Goal: Find specific page/section: Find specific page/section

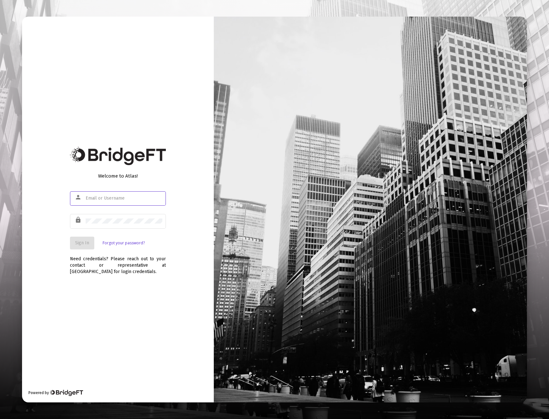
type input "[EMAIL_ADDRESS][DOMAIN_NAME]"
click at [88, 241] on span "Sign In" at bounding box center [82, 242] width 14 height 5
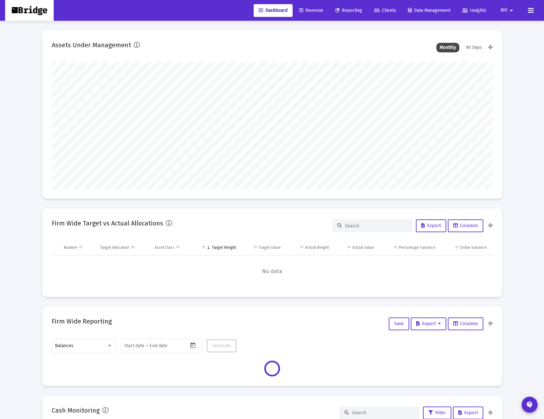
scroll to position [128, 237]
type input "[DATE]"
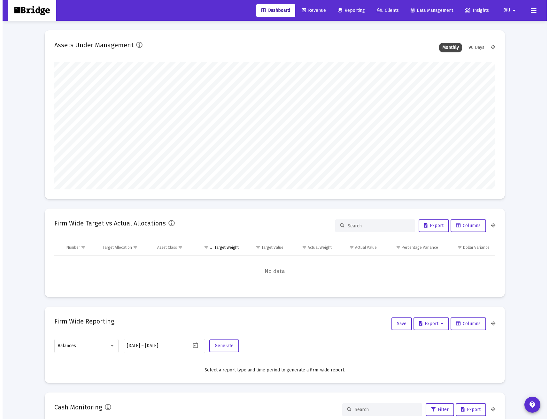
scroll to position [128, 206]
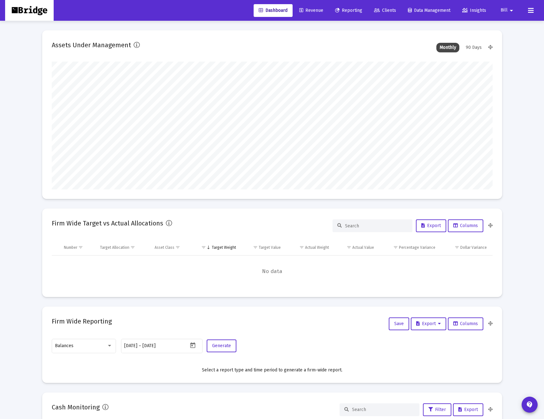
click at [388, 8] on span "Clients" at bounding box center [385, 10] width 22 height 5
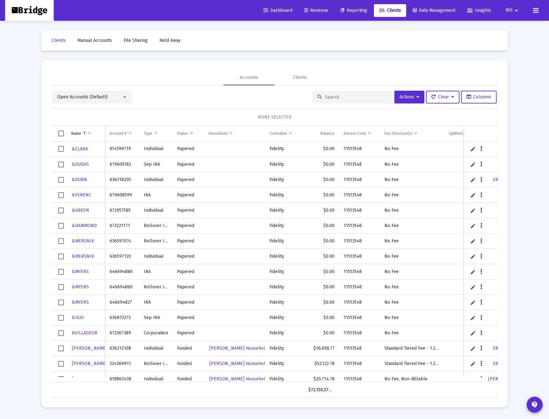
click at [340, 97] on input at bounding box center [356, 97] width 63 height 5
type input "a"
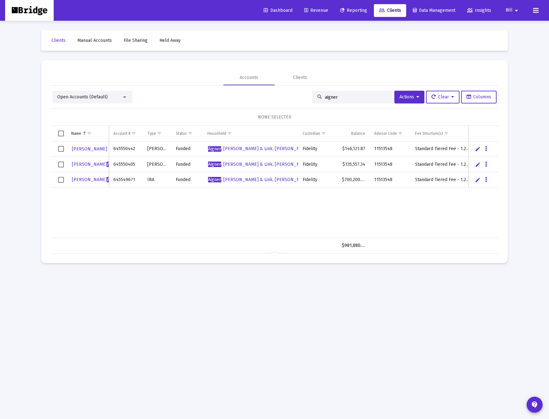
type input "aigner"
